Goal: Use online tool/utility: Utilize a website feature to perform a specific function

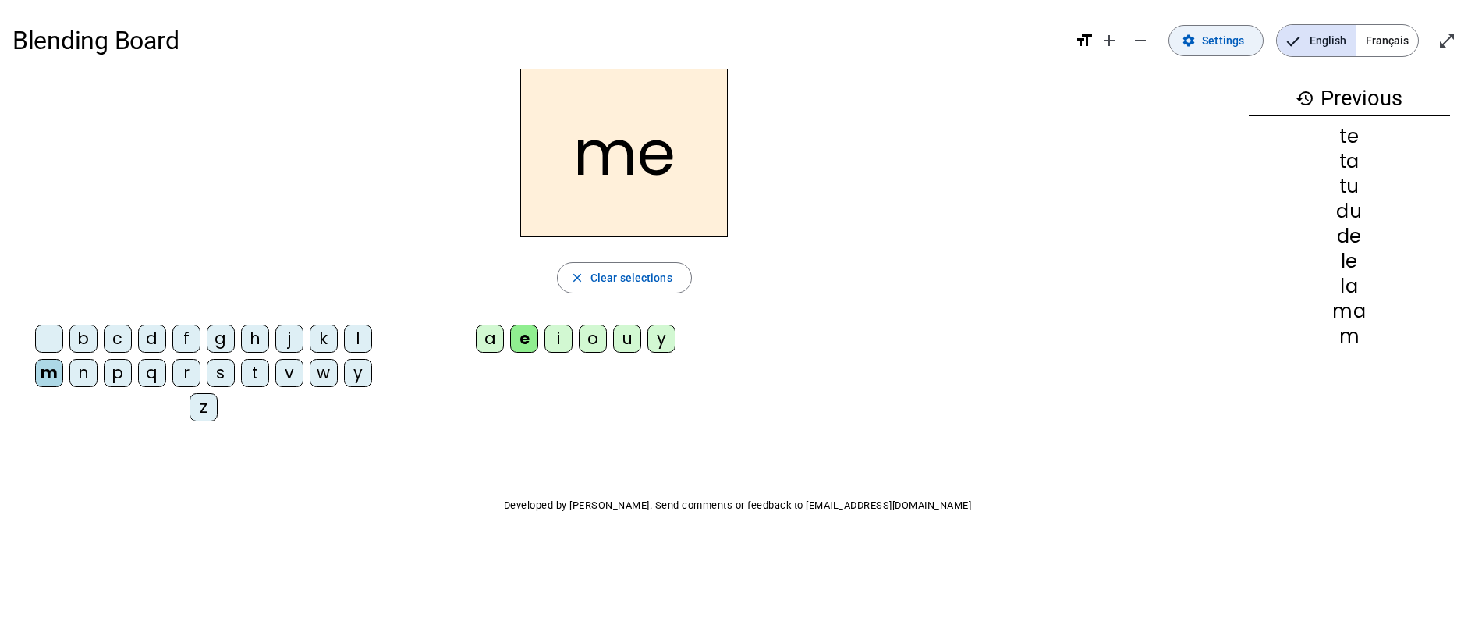
click at [1205, 45] on span "Settings" at bounding box center [1223, 40] width 42 height 19
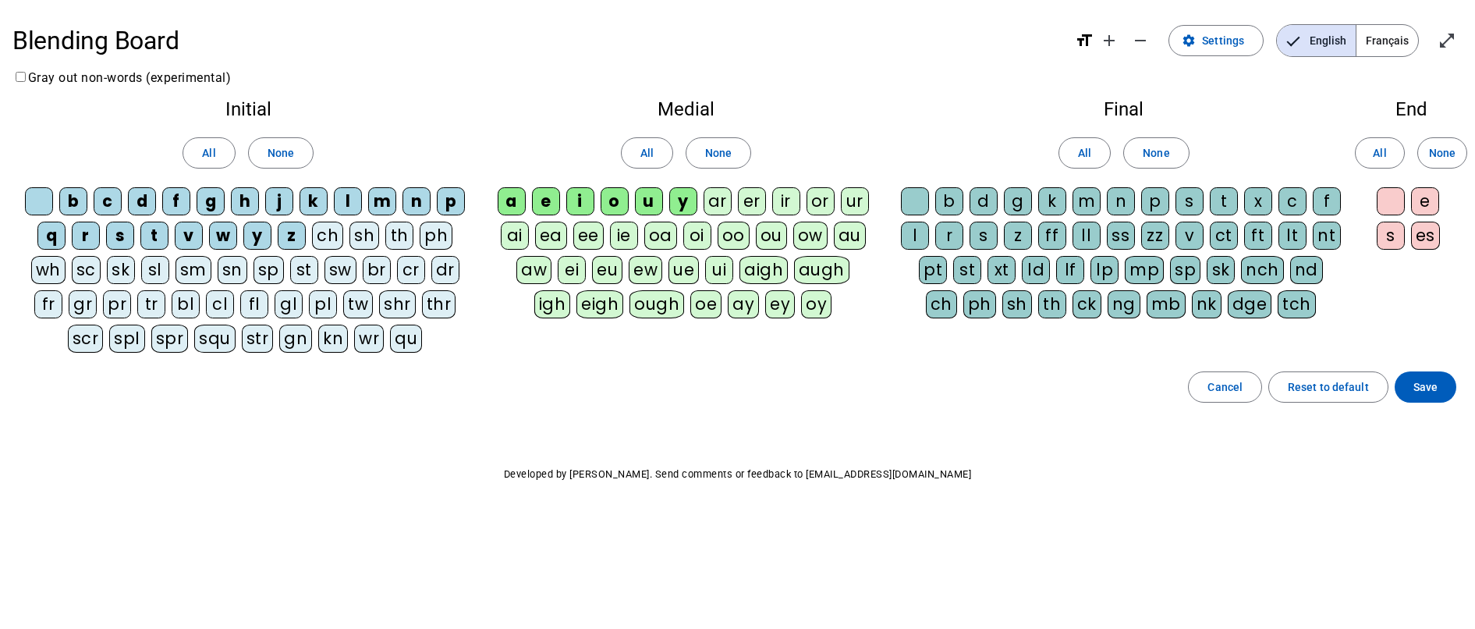
click at [1195, 202] on div "s" at bounding box center [1189, 201] width 28 height 28
click at [920, 238] on div "l" at bounding box center [915, 235] width 28 height 28
click at [1430, 398] on span at bounding box center [1425, 386] width 62 height 37
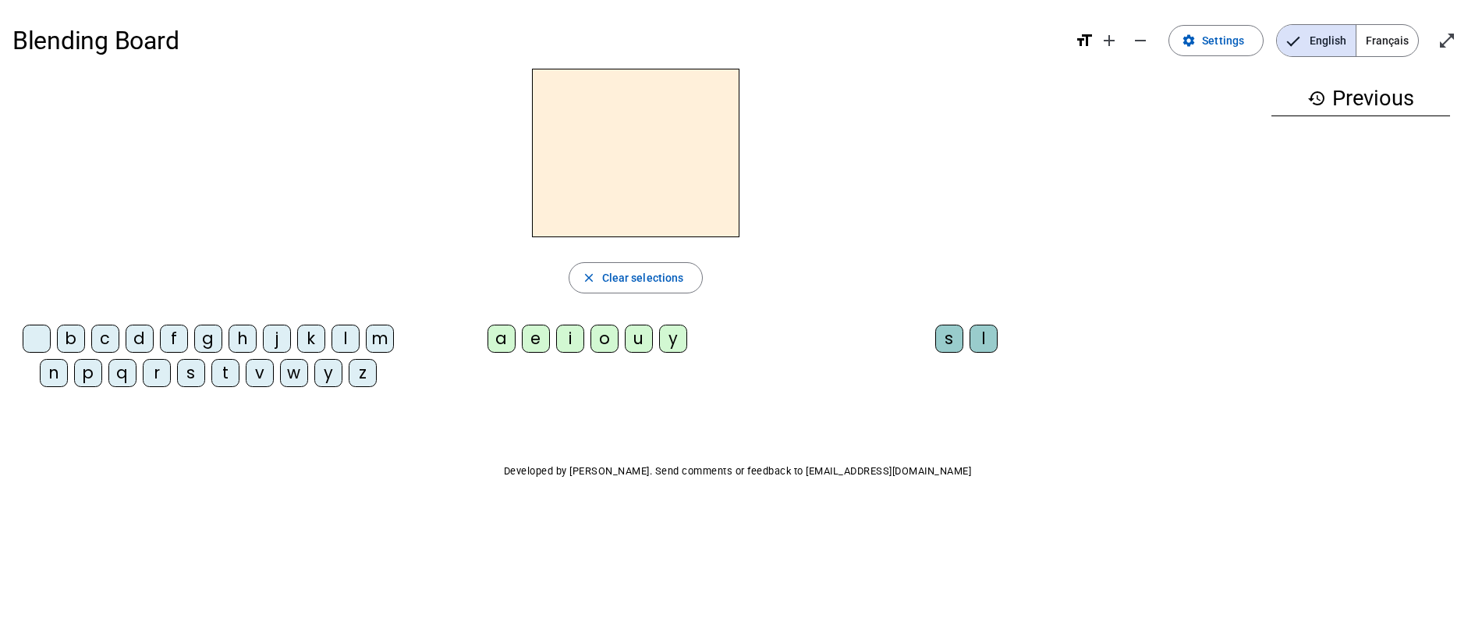
click at [373, 342] on div "m" at bounding box center [380, 338] width 28 height 28
click at [501, 339] on div "a" at bounding box center [501, 338] width 28 height 28
click at [228, 369] on div "t" at bounding box center [225, 373] width 28 height 28
click at [349, 345] on div "l" at bounding box center [345, 338] width 28 height 28
click at [954, 335] on div "s" at bounding box center [949, 338] width 28 height 28
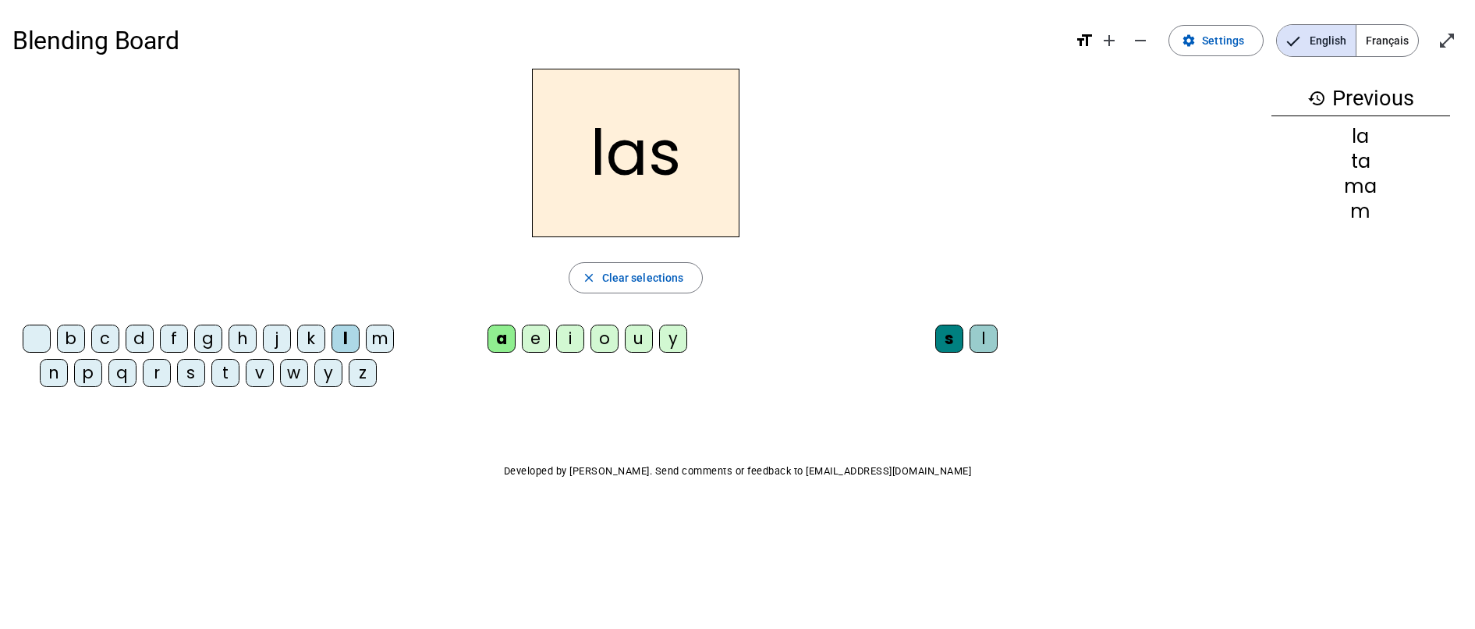
click at [91, 374] on div "p" at bounding box center [88, 373] width 28 height 28
click at [230, 372] on div "t" at bounding box center [225, 373] width 28 height 28
click at [947, 340] on div "s" at bounding box center [949, 338] width 28 height 28
click at [944, 341] on div "s" at bounding box center [949, 338] width 28 height 28
click at [949, 339] on div "s" at bounding box center [949, 338] width 28 height 28
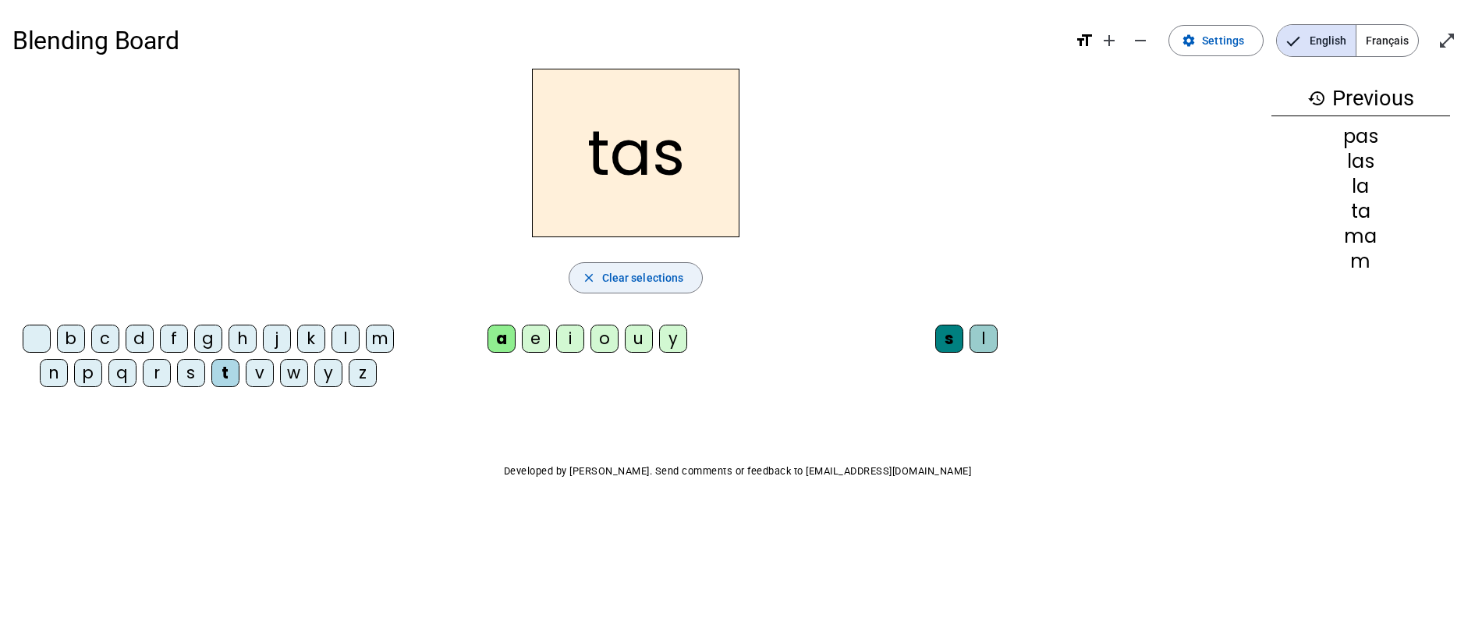
click at [591, 278] on mat-icon "close" at bounding box center [589, 278] width 14 height 14
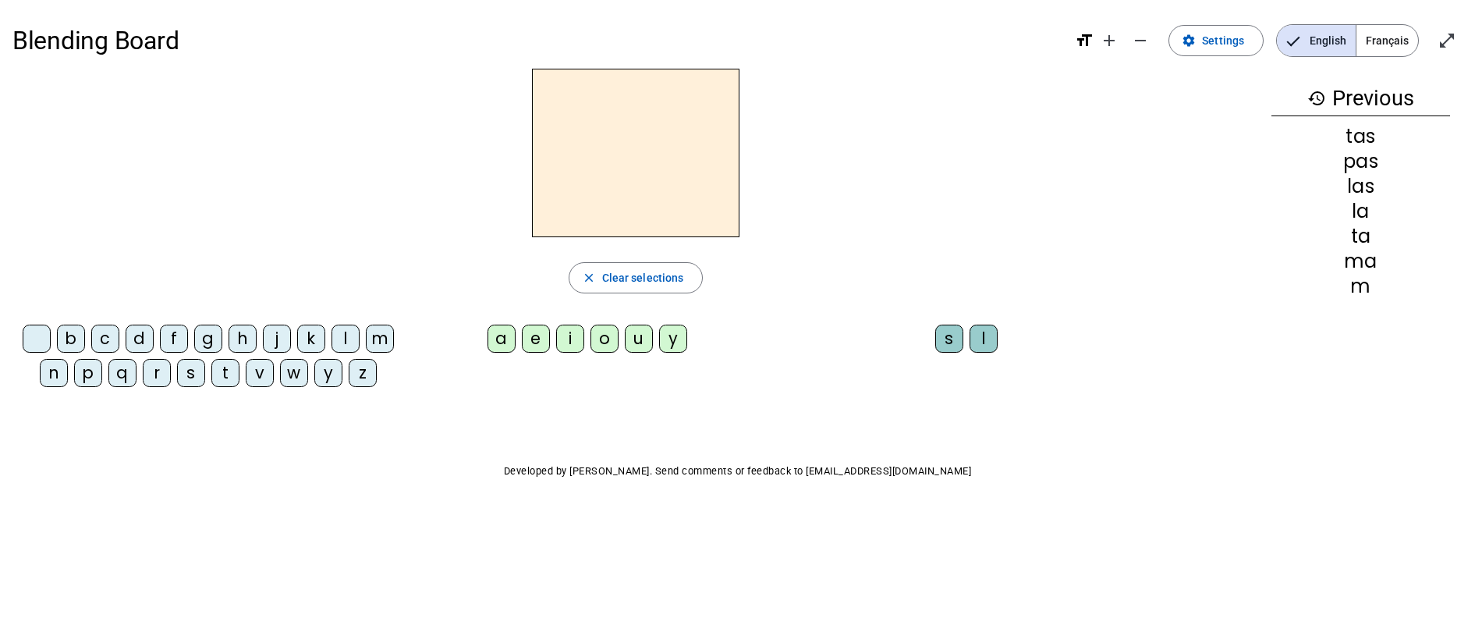
click at [222, 363] on div "t" at bounding box center [225, 373] width 28 height 28
click at [503, 331] on div "a" at bounding box center [501, 338] width 28 height 28
click at [197, 373] on div "s" at bounding box center [191, 373] width 28 height 28
click at [986, 342] on div "l" at bounding box center [983, 338] width 28 height 28
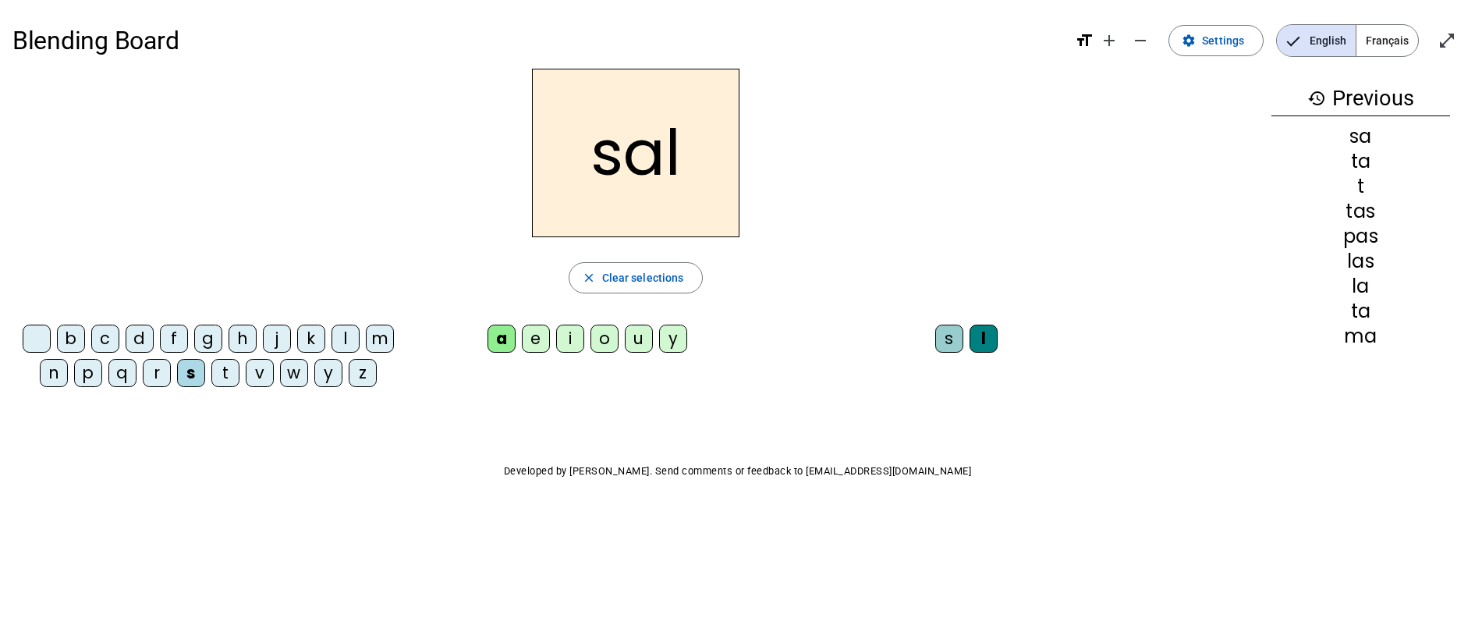
click at [381, 343] on div "m" at bounding box center [380, 338] width 28 height 28
click at [75, 338] on div "b" at bounding box center [71, 338] width 28 height 28
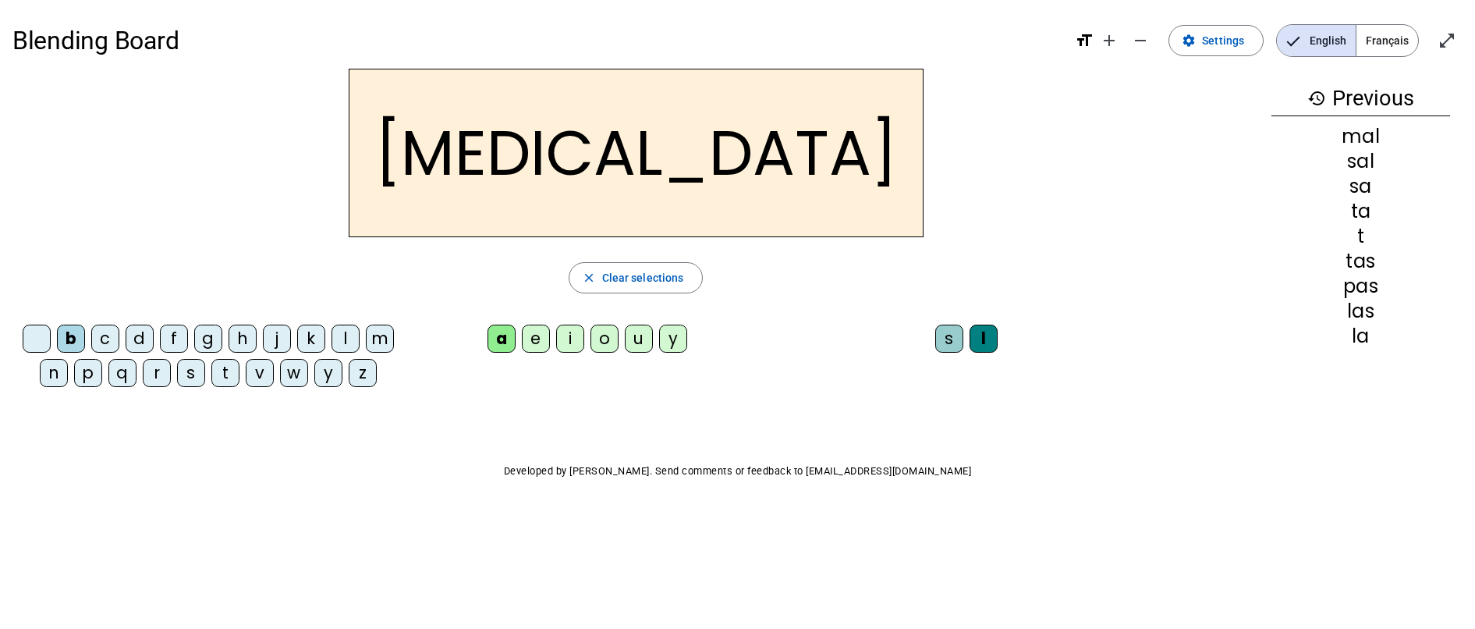
click at [949, 342] on div "s" at bounding box center [949, 338] width 28 height 28
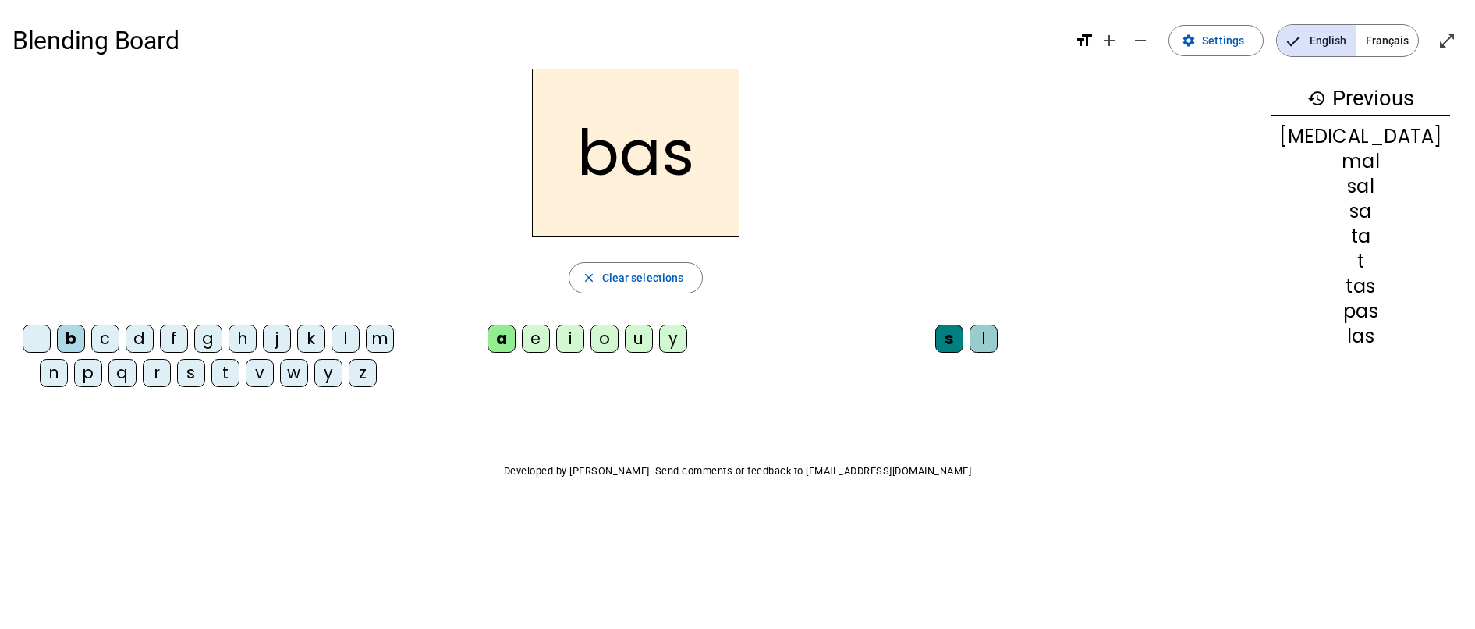
click at [89, 374] on div "p" at bounding box center [88, 373] width 28 height 28
